Goal: Information Seeking & Learning: Learn about a topic

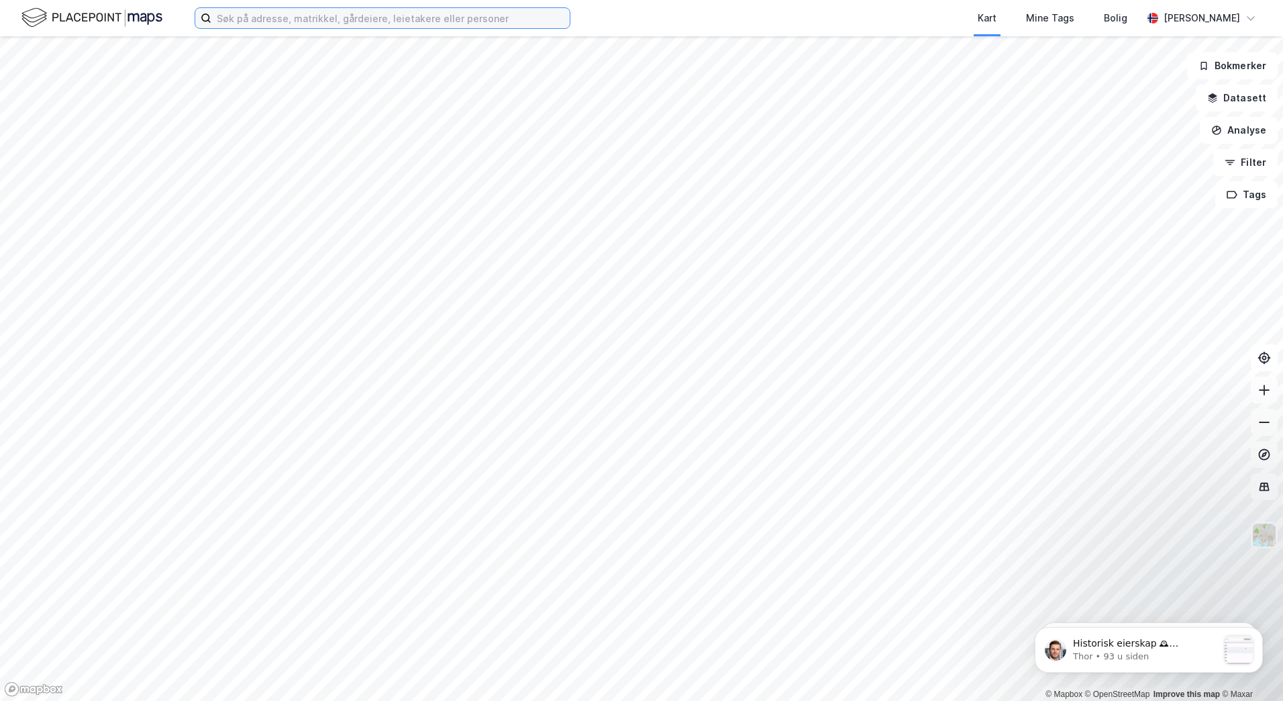
click at [323, 22] on input at bounding box center [390, 18] width 358 height 20
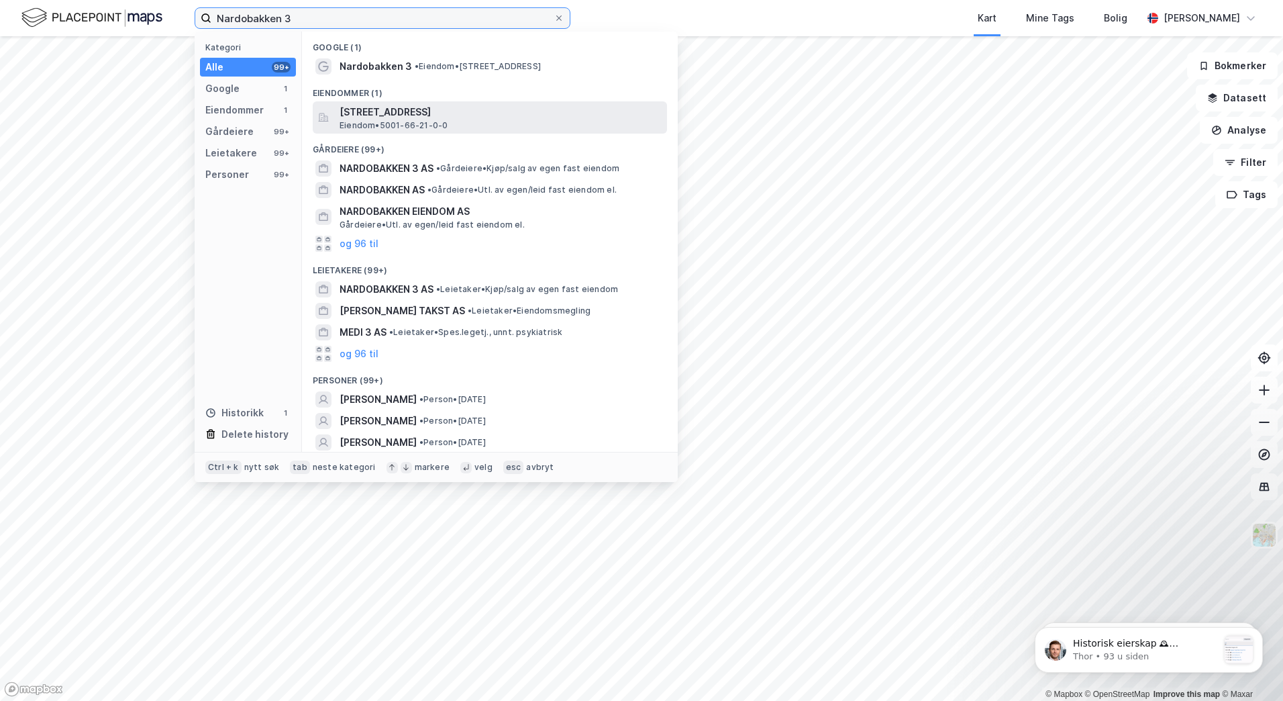
type input "Nardobakken 3"
click at [373, 114] on span "[STREET_ADDRESS]" at bounding box center [501, 112] width 322 height 16
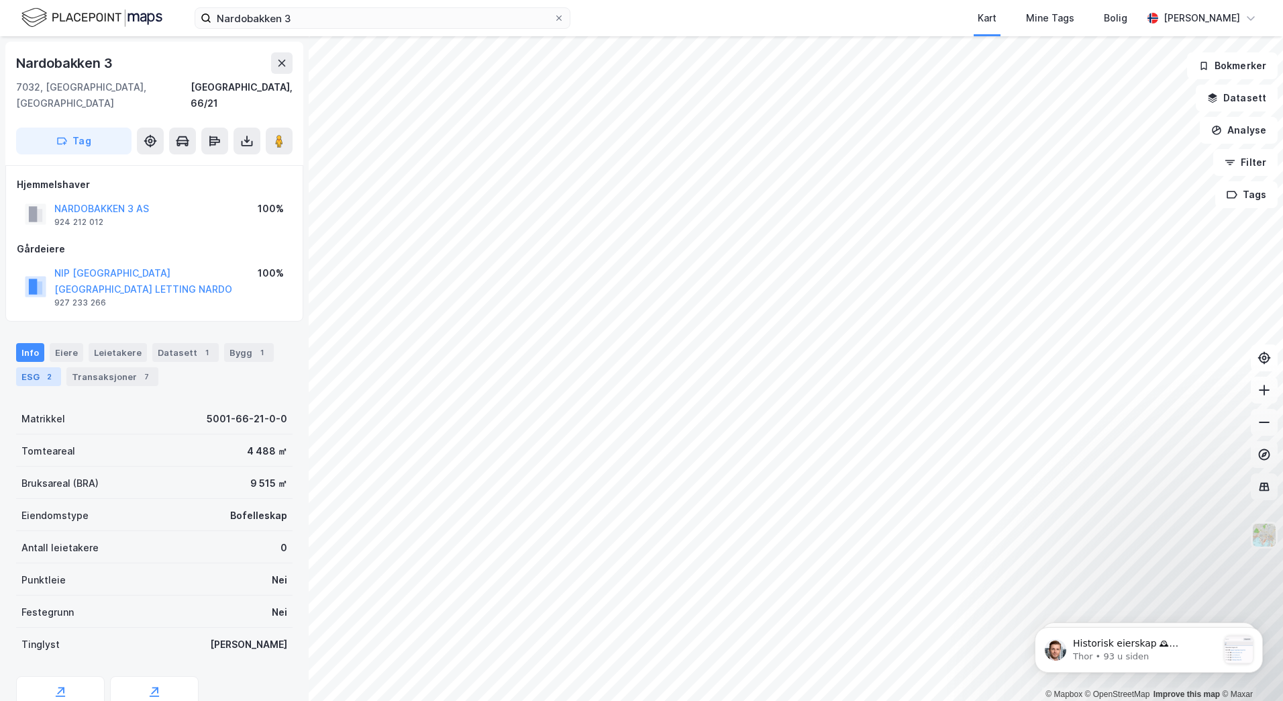
click at [46, 370] on div "2" at bounding box center [48, 376] width 13 height 13
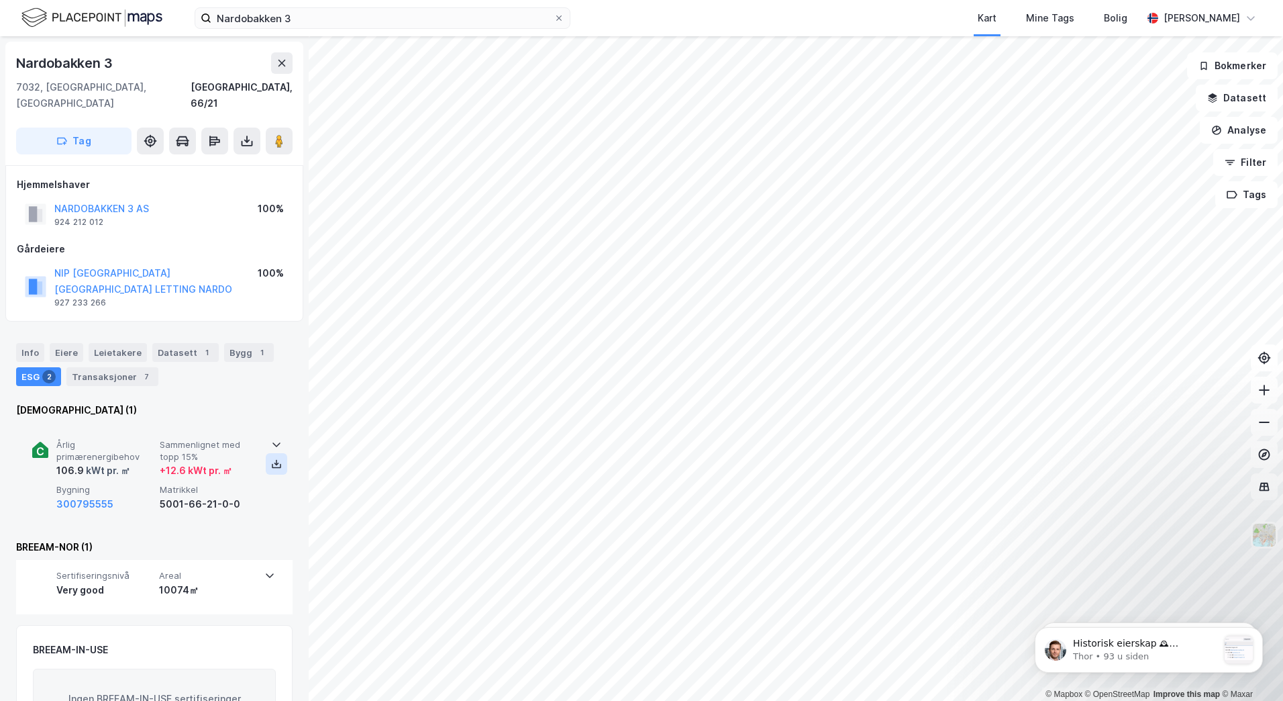
click at [273, 458] on icon at bounding box center [276, 463] width 11 height 11
